Goal: Book appointment/travel/reservation

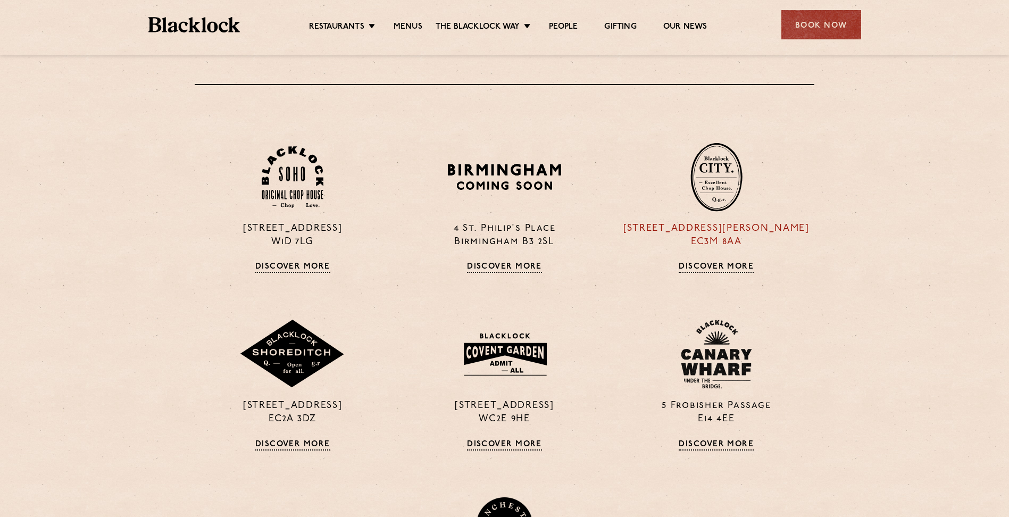
scroll to position [798, 0]
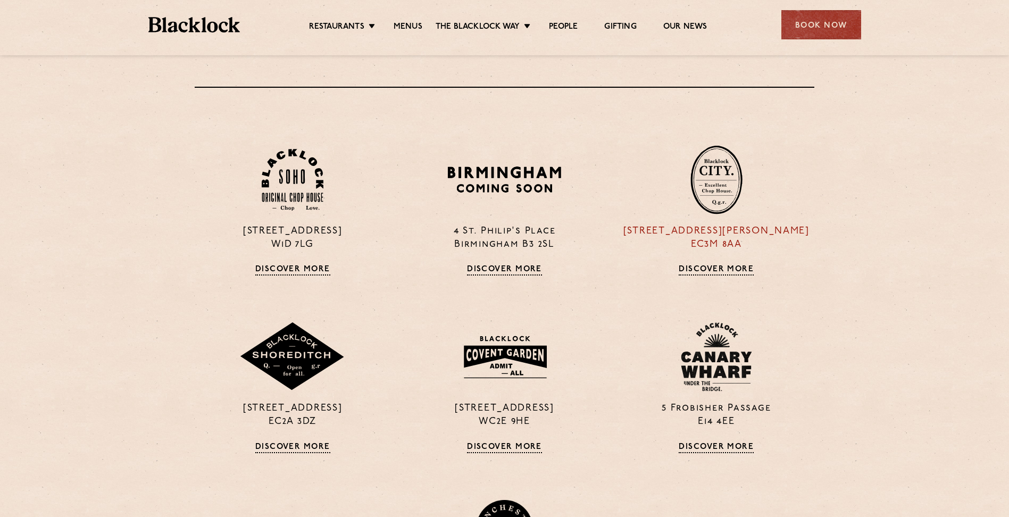
click at [721, 245] on p "13 Philpot Lane EC3M 8AA" at bounding box center [717, 238] width 196 height 27
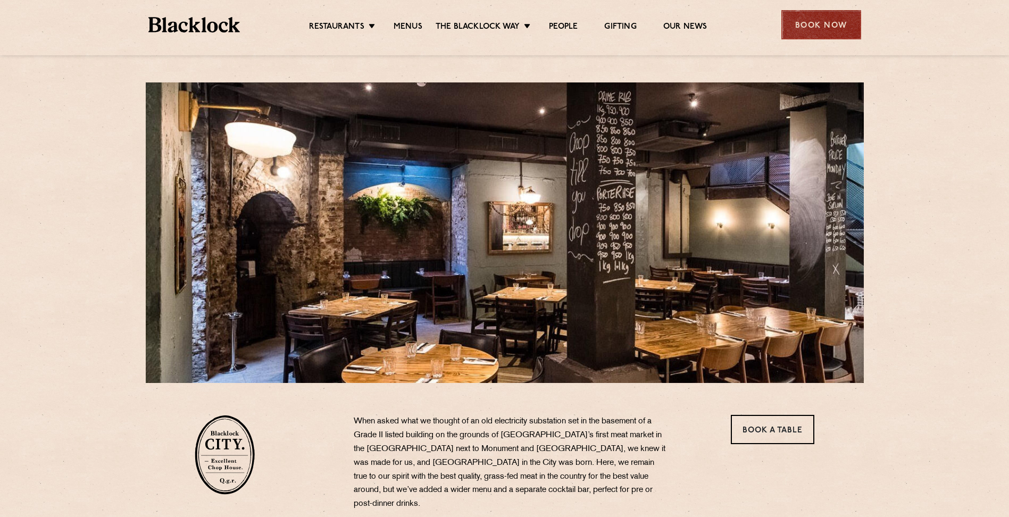
click at [823, 12] on div "Book Now" at bounding box center [822, 24] width 80 height 29
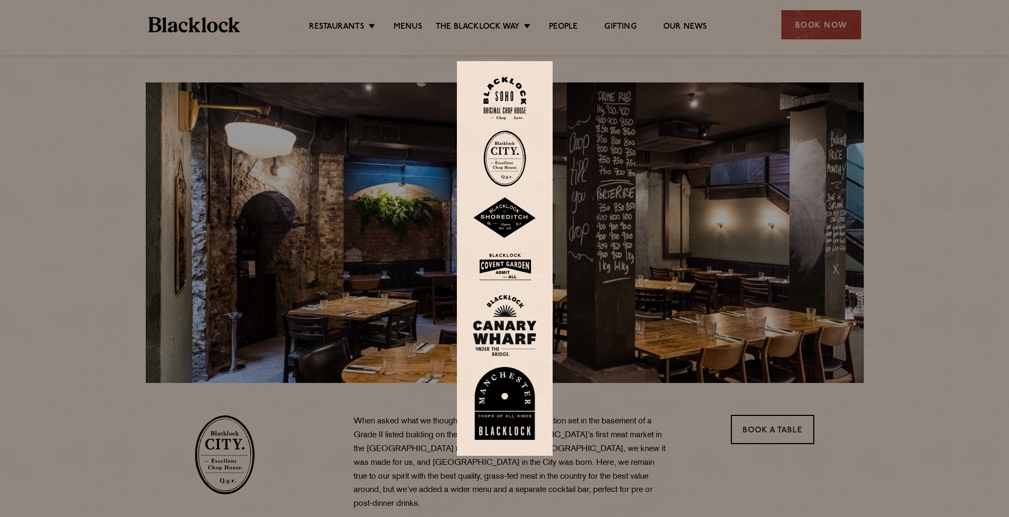
click at [509, 156] on img at bounding box center [505, 158] width 43 height 56
